Goal: Task Accomplishment & Management: Manage account settings

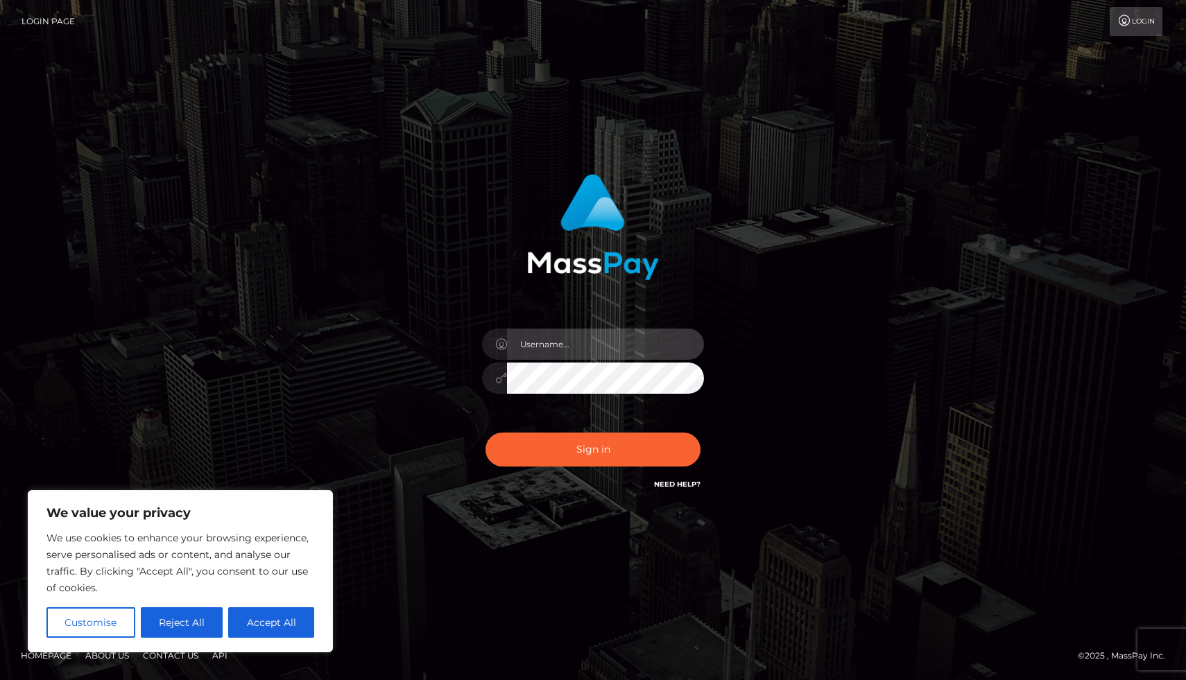
click at [551, 336] on input "text" at bounding box center [605, 344] width 197 height 31
click at [604, 347] on input "text" at bounding box center [605, 344] width 197 height 31
type input "[EMAIL_ADDRESS][DOMAIN_NAME]"
click at [277, 619] on button "Accept All" at bounding box center [271, 622] width 86 height 31
checkbox input "true"
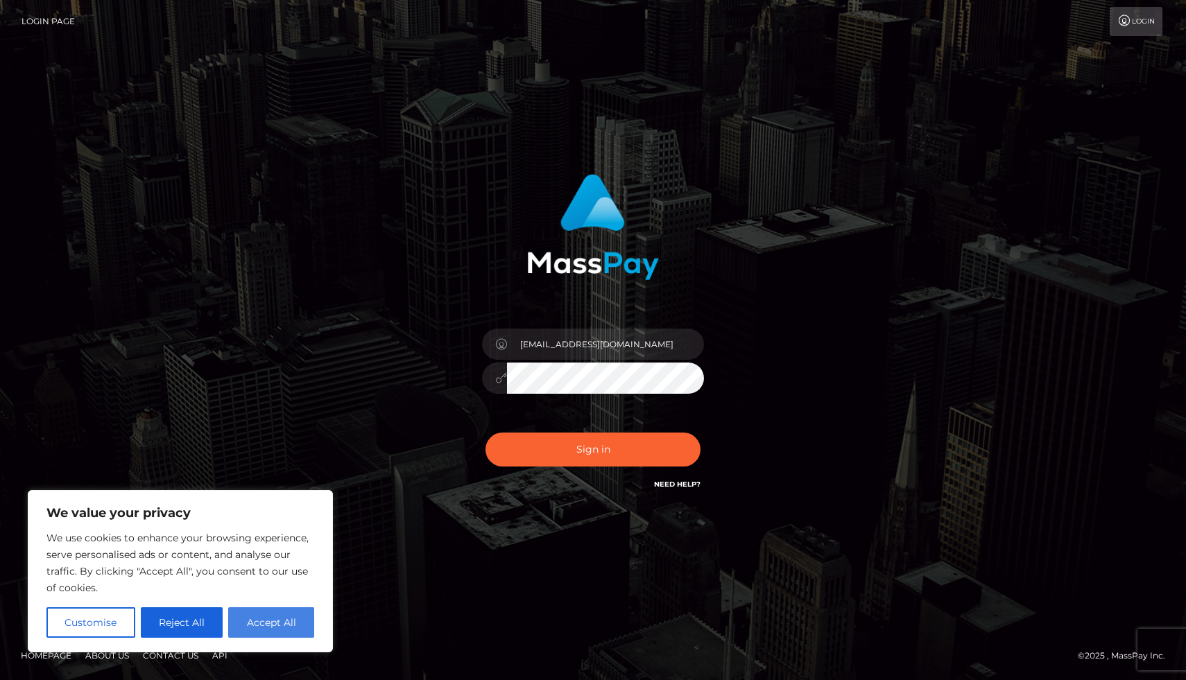
checkbox input "true"
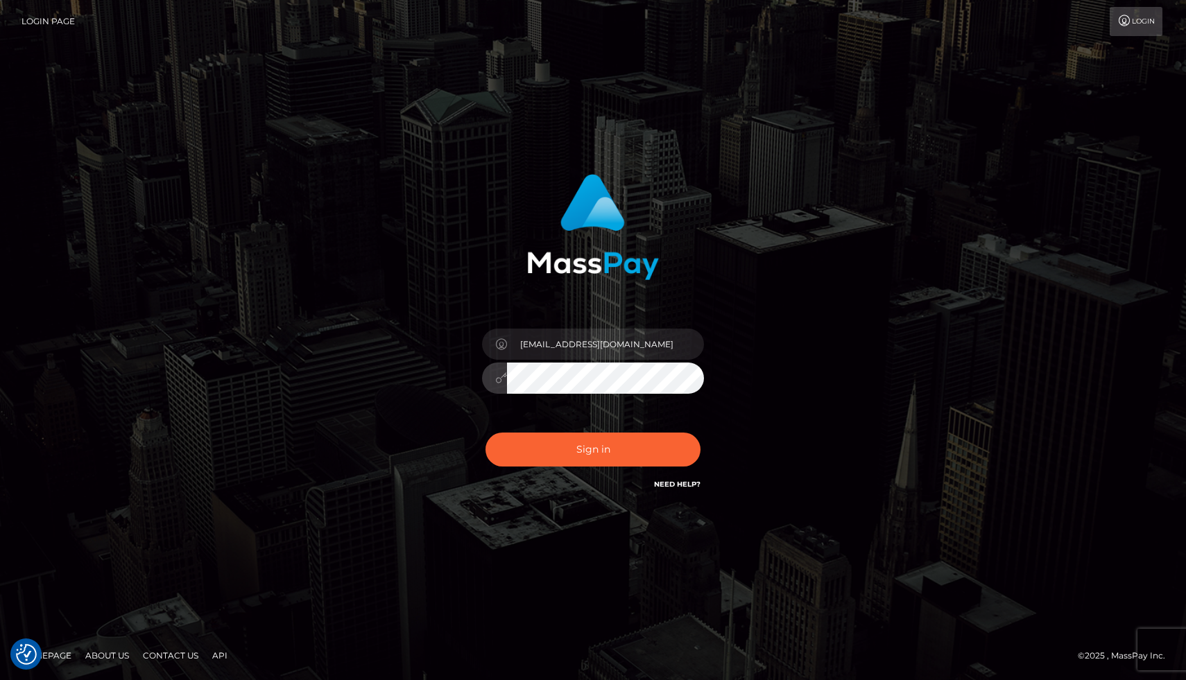
click at [485, 433] on button "Sign in" at bounding box center [592, 450] width 215 height 34
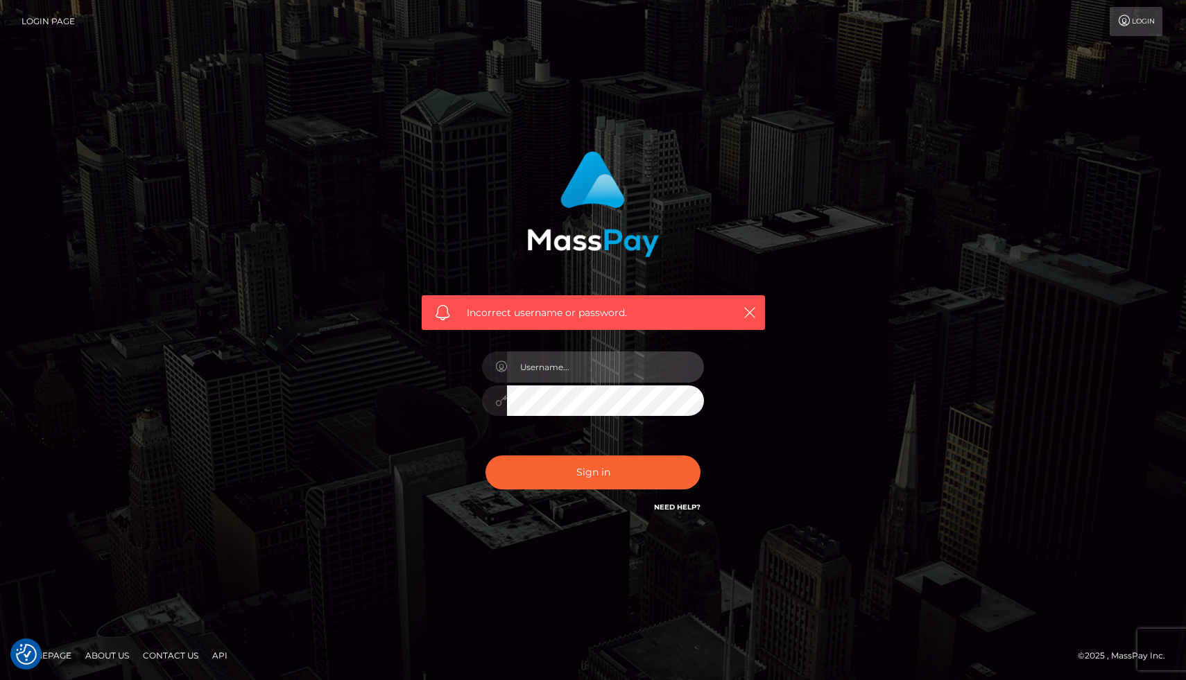
click at [601, 363] on input "text" at bounding box center [605, 367] width 197 height 31
type input "[EMAIL_ADDRESS][DOMAIN_NAME]"
click at [485, 456] on button "Sign in" at bounding box center [592, 473] width 215 height 34
click at [580, 368] on input "text" at bounding box center [605, 367] width 197 height 31
type input "[EMAIL_ADDRESS][DOMAIN_NAME]"
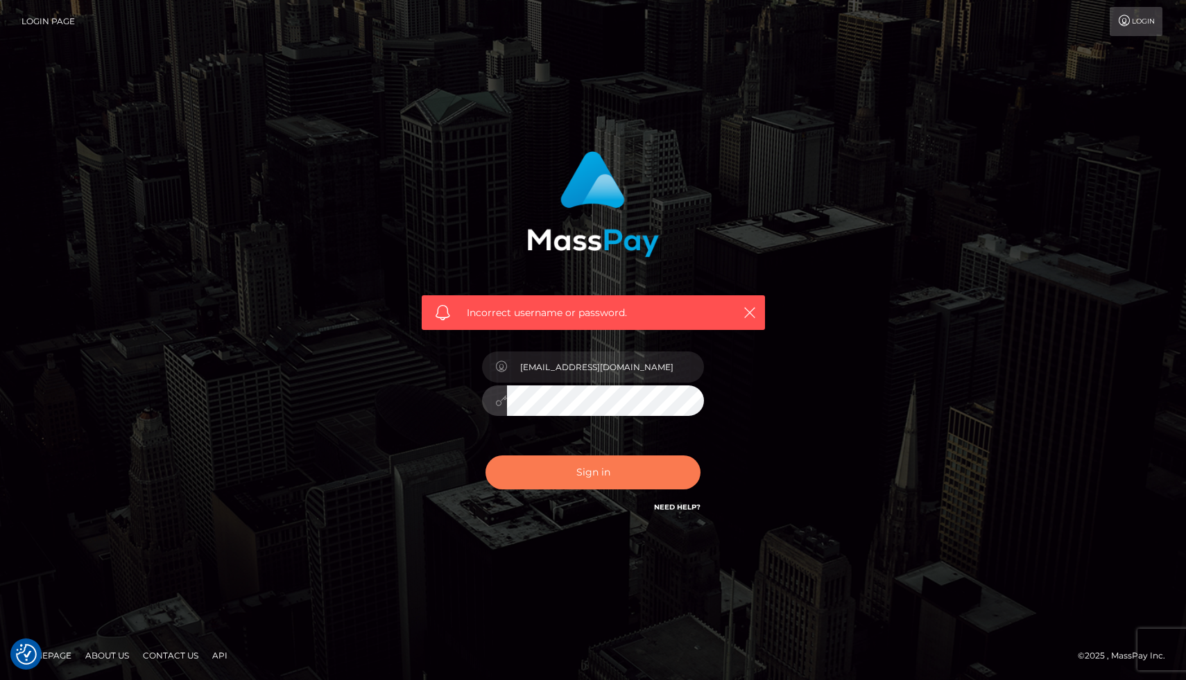
click at [625, 466] on button "Sign in" at bounding box center [592, 473] width 215 height 34
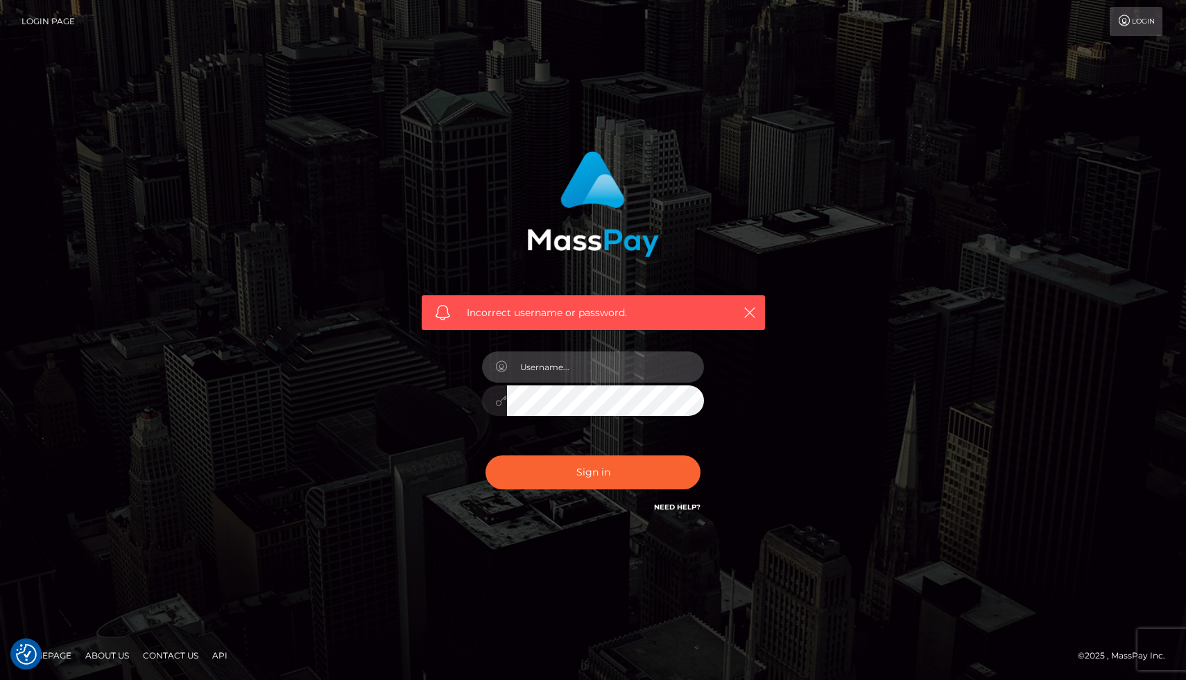
click at [600, 367] on input "text" at bounding box center [605, 367] width 197 height 31
type input "[EMAIL_ADDRESS][DOMAIN_NAME]"
click at [571, 417] on div "[EMAIL_ADDRESS][DOMAIN_NAME]" at bounding box center [593, 394] width 243 height 106
click at [753, 306] on icon "button" at bounding box center [750, 313] width 14 height 14
click at [753, 308] on icon "button" at bounding box center [750, 313] width 14 height 14
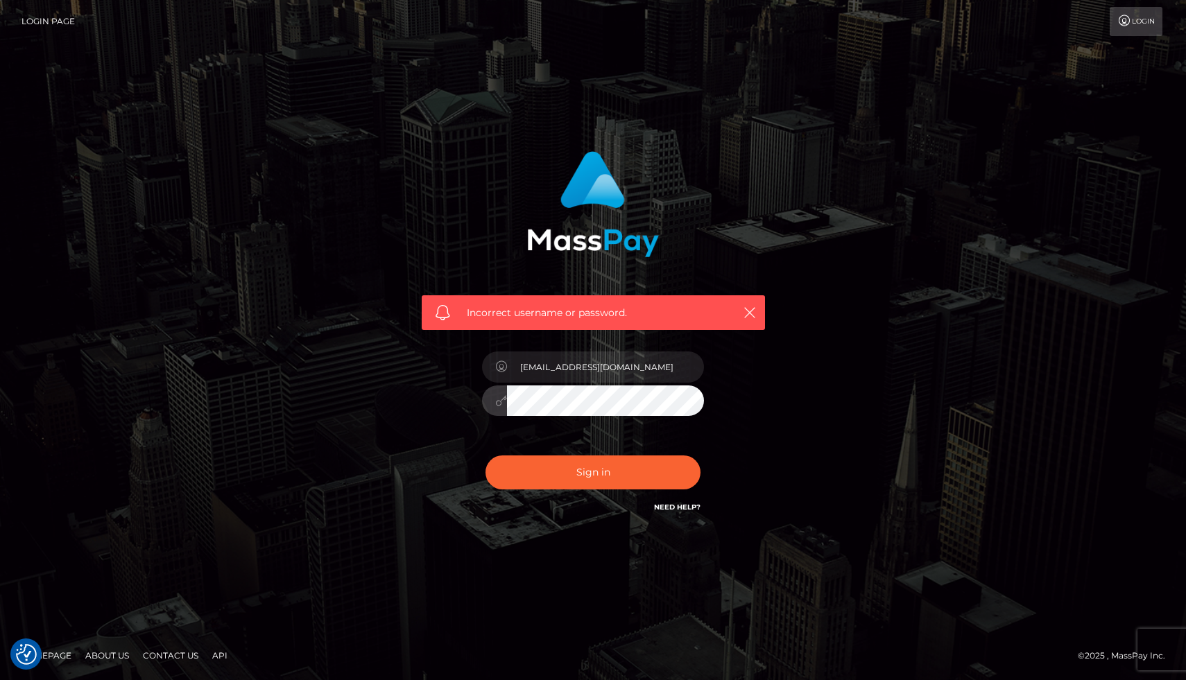
click at [497, 401] on icon at bounding box center [501, 400] width 12 height 11
click at [485, 456] on button "Sign in" at bounding box center [592, 473] width 215 height 34
click at [531, 353] on input "text" at bounding box center [605, 367] width 197 height 31
type input "[EMAIL_ADDRESS][DOMAIN_NAME]"
click at [485, 456] on button "Sign in" at bounding box center [592, 473] width 215 height 34
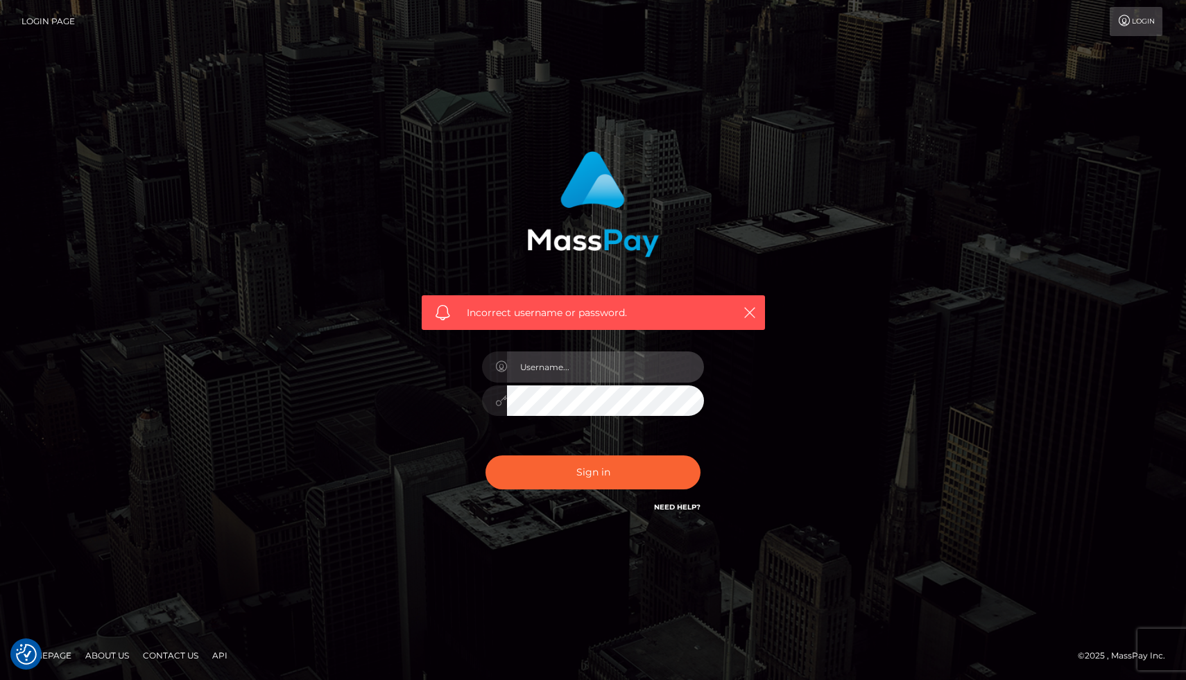
click at [597, 374] on input "text" at bounding box center [605, 367] width 197 height 31
type input "[EMAIL_ADDRESS][DOMAIN_NAME]"
click at [485, 456] on button "Sign in" at bounding box center [592, 473] width 215 height 34
click at [561, 369] on input "text" at bounding box center [605, 367] width 197 height 31
type input "[EMAIL_ADDRESS][DOMAIN_NAME]"
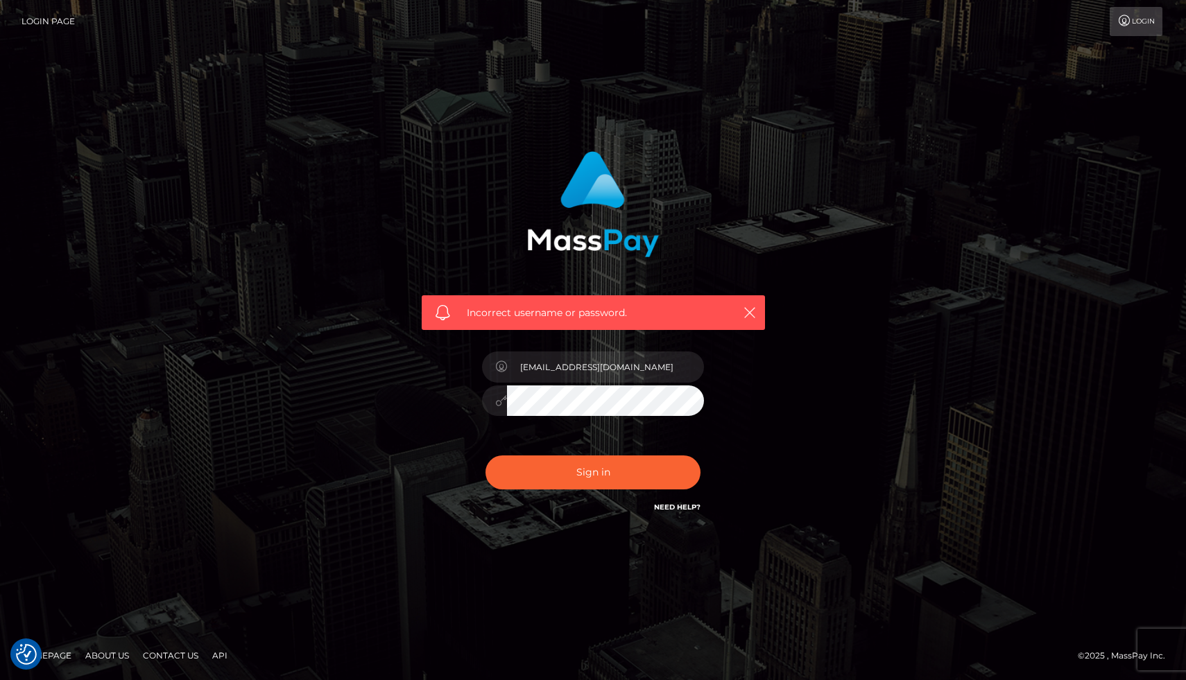
click at [499, 403] on icon at bounding box center [501, 400] width 12 height 11
click at [639, 460] on button "Sign in" at bounding box center [592, 473] width 215 height 34
click at [601, 361] on input "text" at bounding box center [605, 367] width 197 height 31
type input "[EMAIL_ADDRESS][DOMAIN_NAME]"
click at [605, 419] on div "[EMAIL_ADDRESS][DOMAIN_NAME]" at bounding box center [593, 394] width 243 height 106
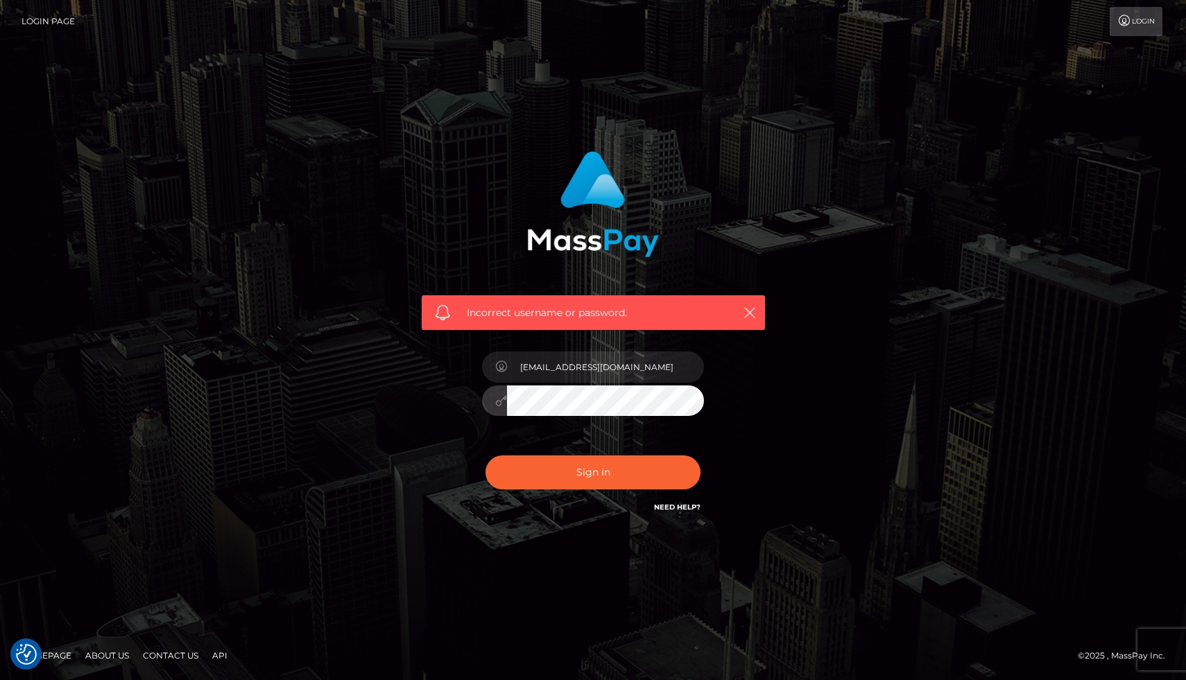
click at [485, 456] on button "Sign in" at bounding box center [592, 473] width 215 height 34
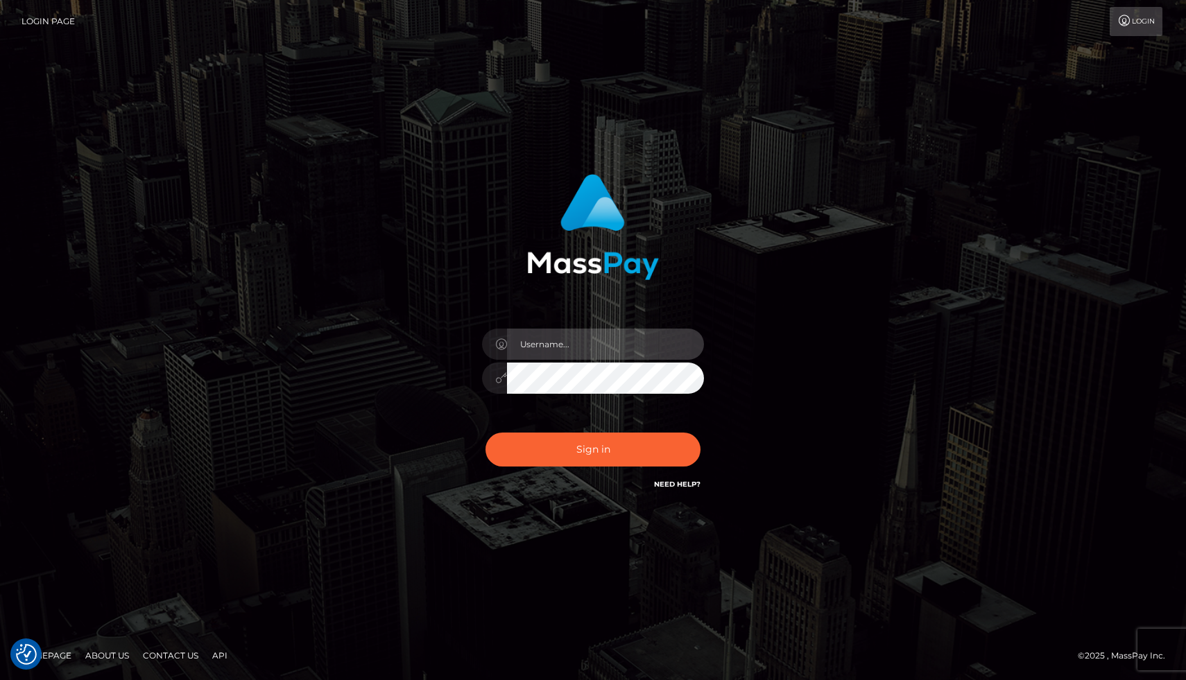
click at [562, 351] on input "text" at bounding box center [605, 344] width 197 height 31
type input "[EMAIL_ADDRESS][DOMAIN_NAME]"
click at [485, 433] on button "Sign in" at bounding box center [592, 450] width 215 height 34
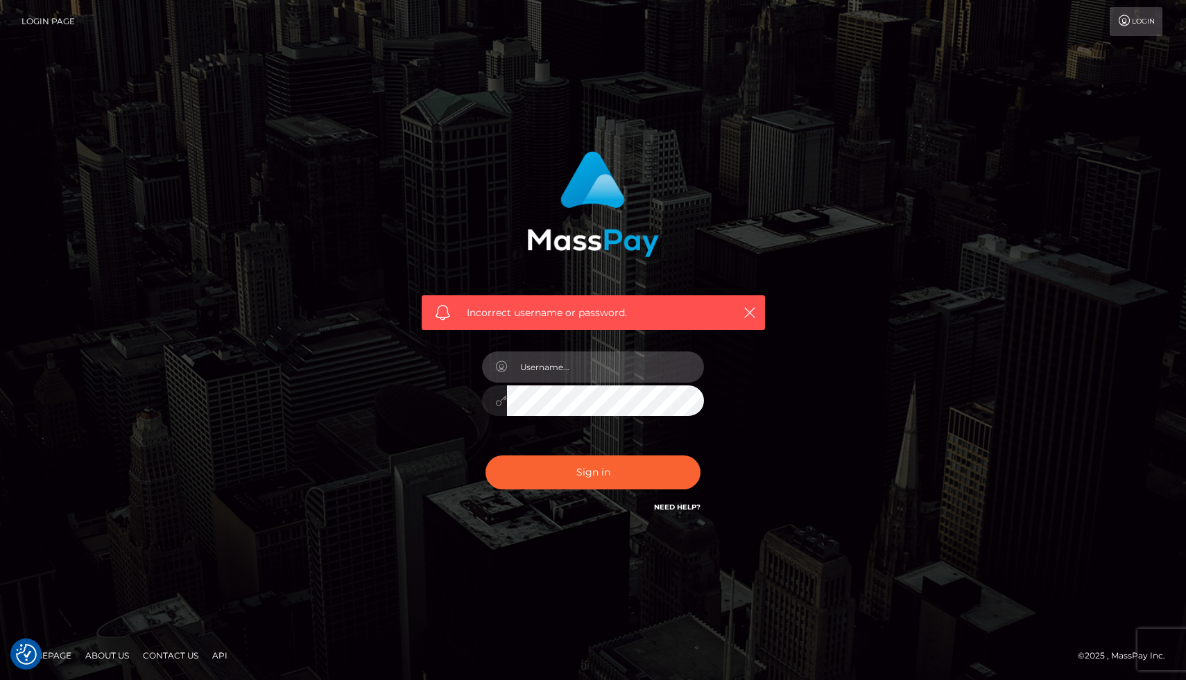
click at [564, 368] on input "text" at bounding box center [605, 367] width 197 height 31
type input "[EMAIL_ADDRESS][DOMAIN_NAME]"
click at [485, 456] on button "Sign in" at bounding box center [592, 473] width 215 height 34
click at [622, 372] on input "text" at bounding box center [605, 367] width 197 height 31
type input "[EMAIL_ADDRESS][DOMAIN_NAME]"
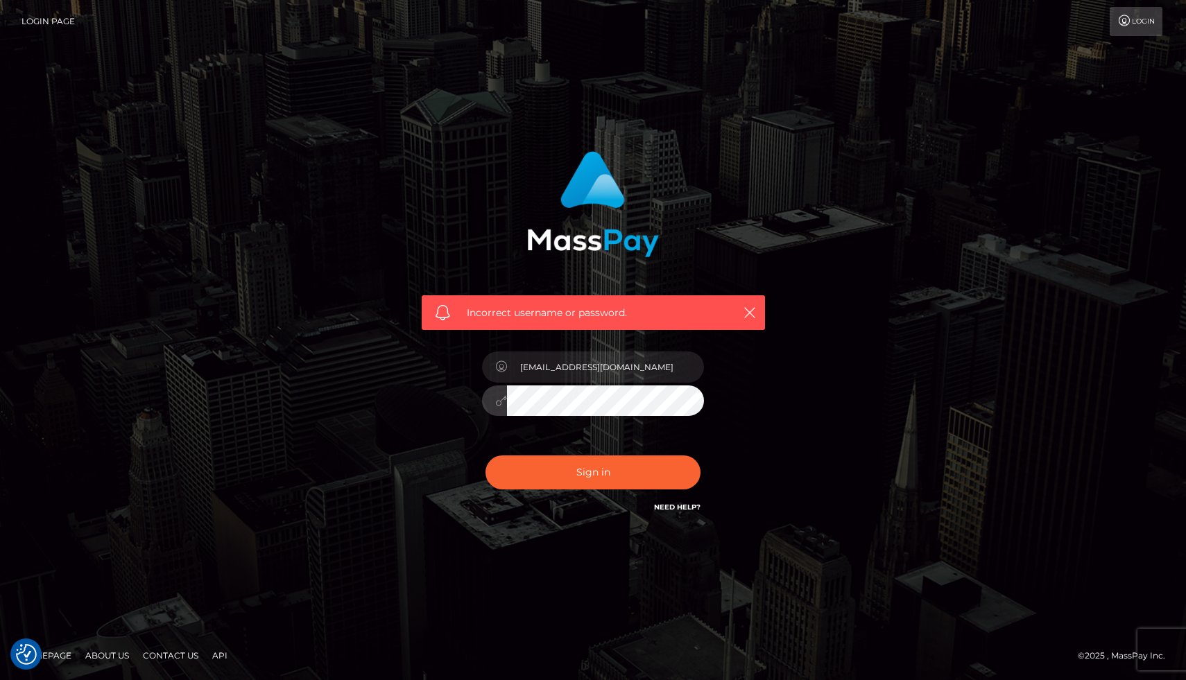
click at [485, 456] on button "Sign in" at bounding box center [592, 473] width 215 height 34
click at [560, 365] on input "text" at bounding box center [605, 367] width 197 height 31
type input "[EMAIL_ADDRESS][DOMAIN_NAME]"
click at [485, 456] on button "Sign in" at bounding box center [592, 473] width 215 height 34
click at [588, 361] on input "text" at bounding box center [605, 367] width 197 height 31
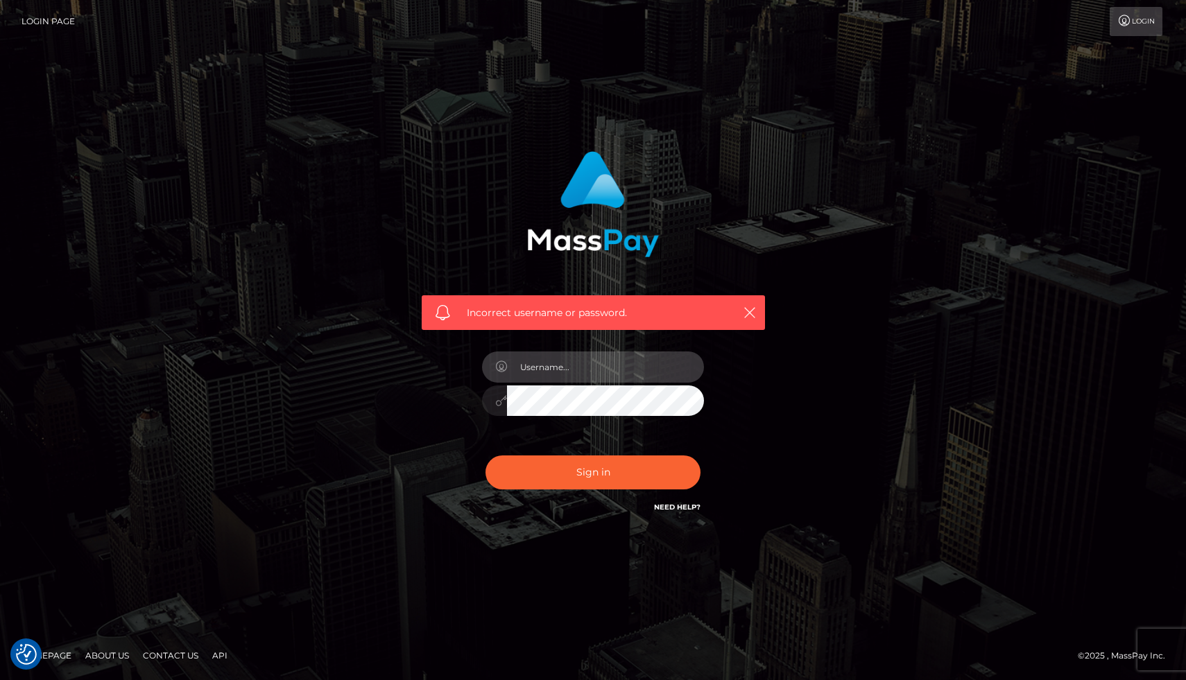
type input "[EMAIL_ADDRESS][DOMAIN_NAME]"
